Goal: Obtain resource: Obtain resource

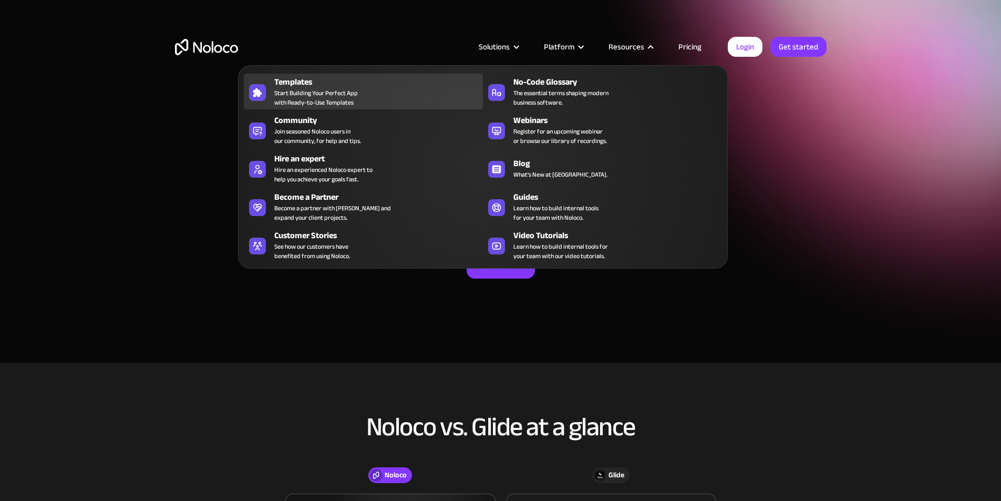
click at [341, 88] on div "Templates" at bounding box center [380, 82] width 213 height 13
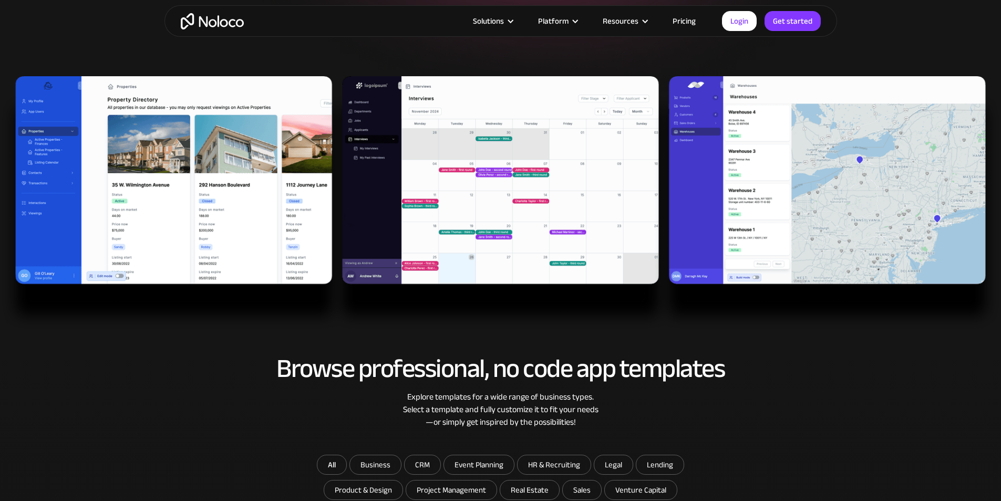
click at [160, 203] on img at bounding box center [500, 203] width 1001 height 254
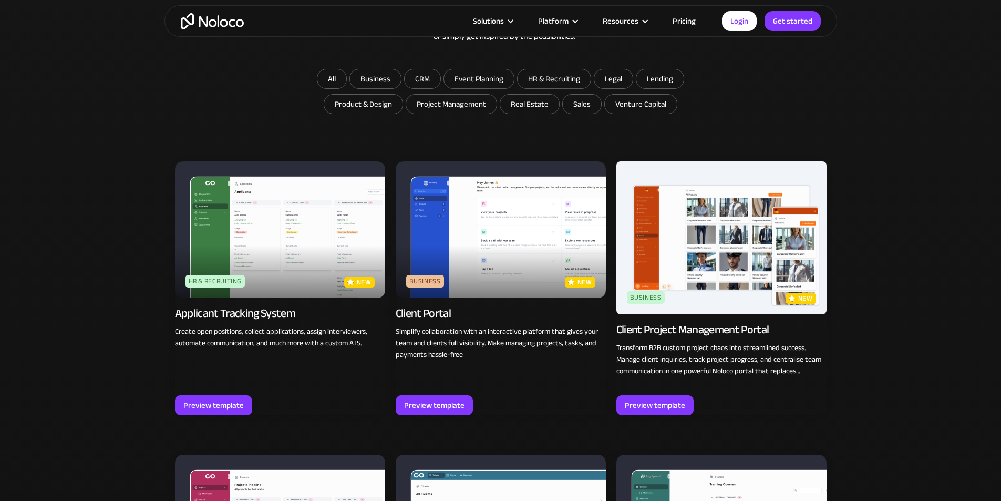
scroll to position [771, 0]
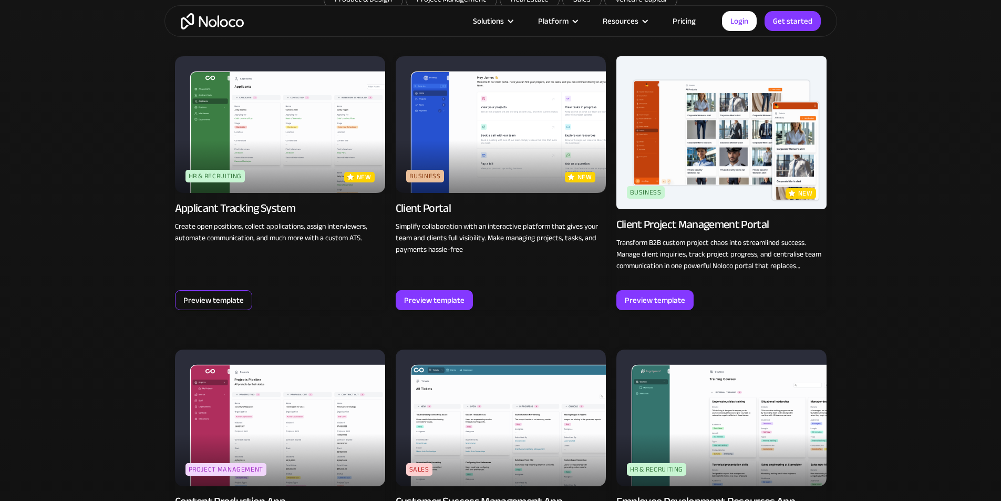
click at [243, 290] on div "Preview template" at bounding box center [213, 300] width 77 height 20
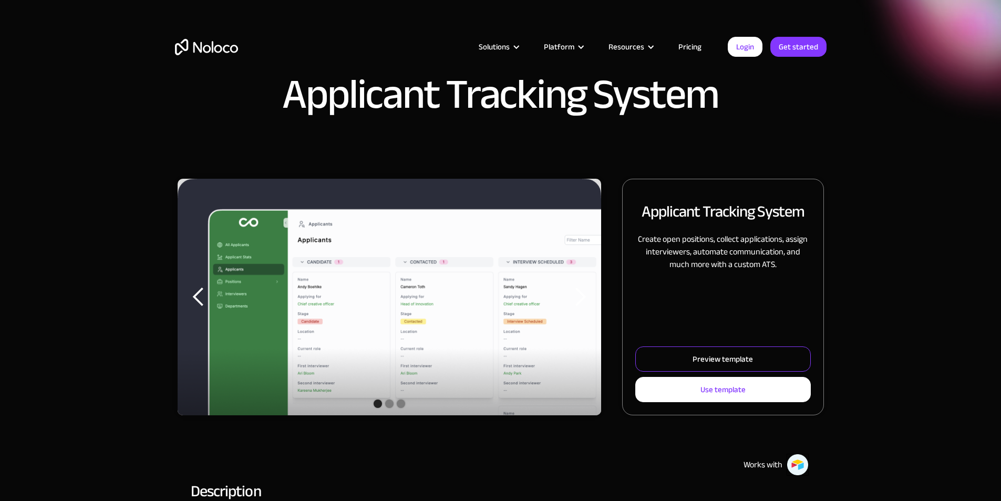
click at [652, 370] on link "Preview template" at bounding box center [722, 358] width 175 height 25
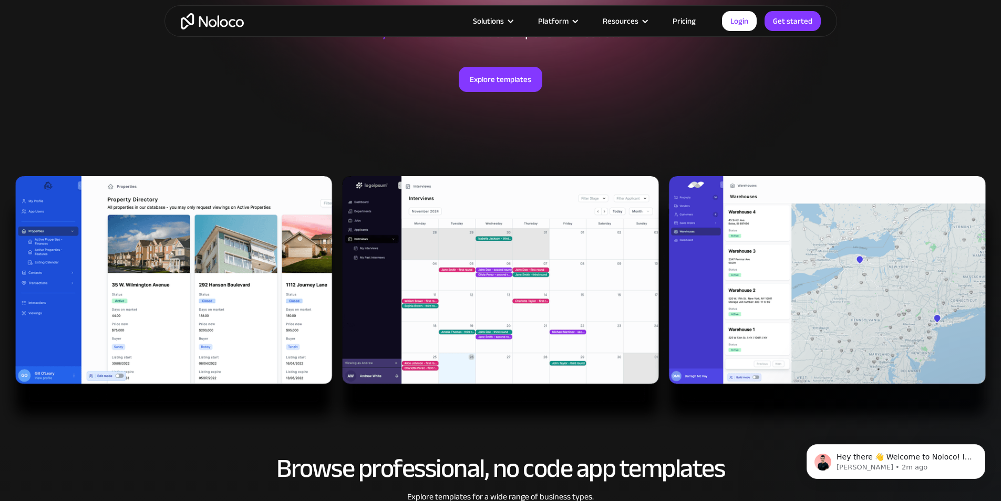
scroll to position [210, 0]
